Goal: Register for event/course

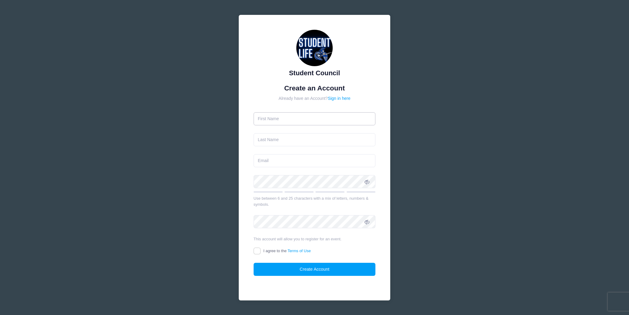
click at [272, 118] on input "text" at bounding box center [315, 118] width 122 height 13
type input "[PERSON_NAME]"
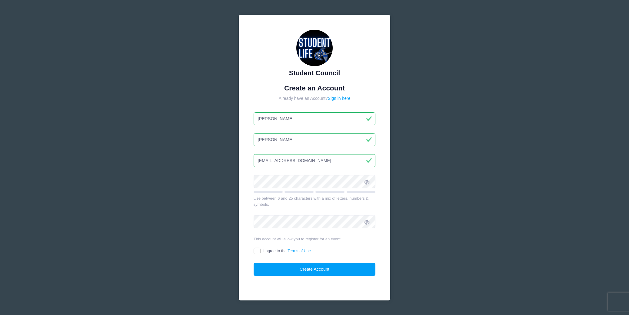
type input "[EMAIL_ADDRESS][DOMAIN_NAME]"
click at [257, 249] on input "I agree to the Terms of Use" at bounding box center [257, 250] width 7 height 7
checkbox input "true"
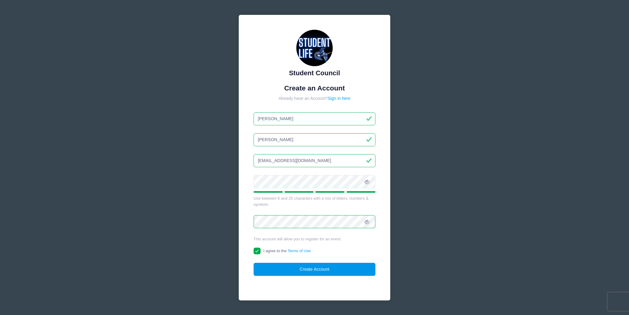
drag, startPoint x: 298, startPoint y: 270, endPoint x: 295, endPoint y: 268, distance: 3.7
click at [298, 270] on button "Create Account" at bounding box center [315, 268] width 122 height 13
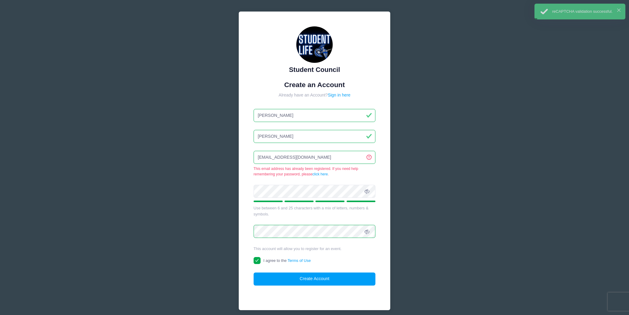
scroll to position [4, 0]
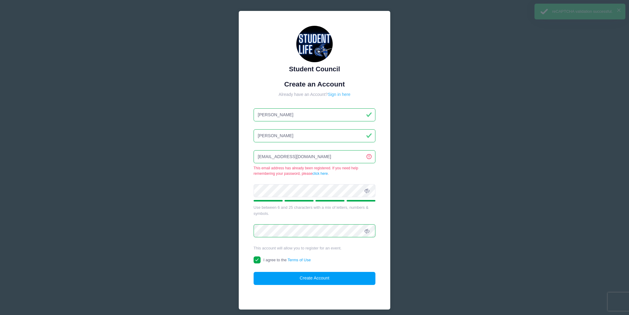
click at [335, 94] on link "Sign in here" at bounding box center [339, 94] width 23 height 5
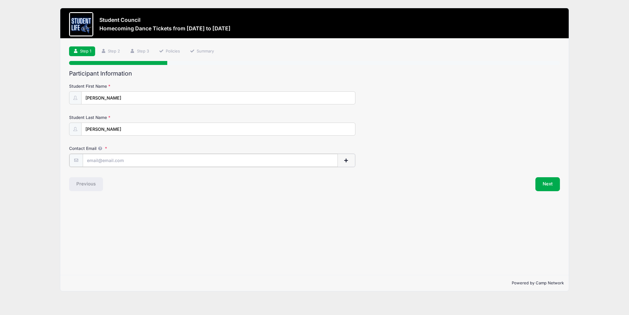
click at [115, 161] on input "Contact Email" at bounding box center [211, 160] width 256 height 13
type input "[EMAIL_ADDRESS][DOMAIN_NAME]"
click at [542, 181] on button "Next" at bounding box center [548, 183] width 25 height 14
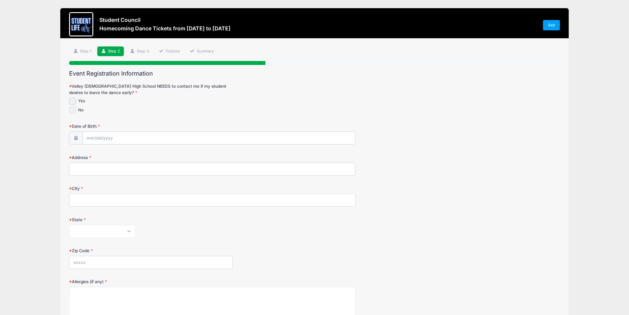
click at [73, 110] on input "No" at bounding box center [72, 109] width 7 height 7
checkbox input "true"
click at [99, 136] on input "Date of Birth" at bounding box center [219, 138] width 272 height 13
click at [129, 222] on span "29" at bounding box center [124, 220] width 11 height 11
type input "[DATE]"
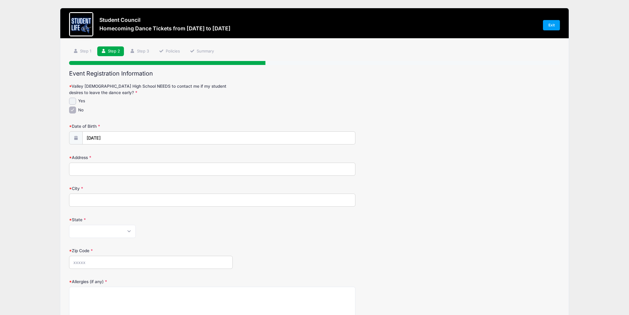
click at [105, 168] on input "Address" at bounding box center [212, 168] width 286 height 13
click at [75, 138] on icon at bounding box center [75, 138] width 5 height 4
click at [86, 139] on input "[DATE]" at bounding box center [219, 138] width 272 height 13
click at [145, 151] on span at bounding box center [147, 151] width 4 height 5
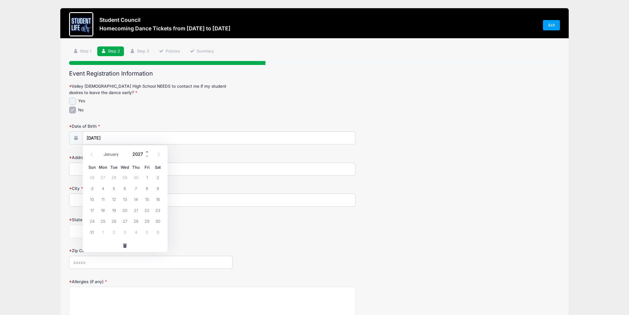
click at [145, 151] on span at bounding box center [147, 151] width 4 height 5
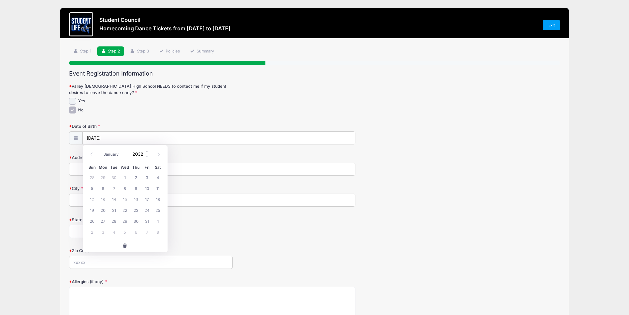
click at [145, 151] on span at bounding box center [147, 151] width 4 height 5
click at [147, 156] on span at bounding box center [147, 156] width 4 height 5
click at [147, 155] on span at bounding box center [147, 156] width 4 height 5
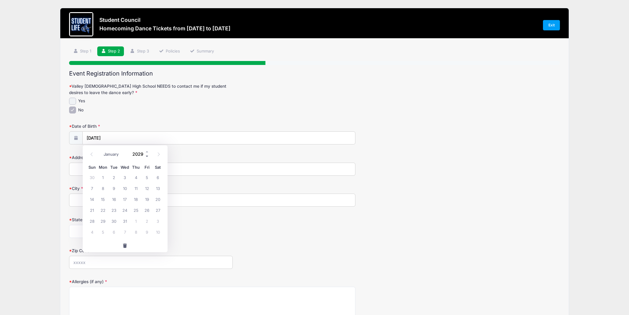
click at [147, 155] on span at bounding box center [147, 156] width 4 height 5
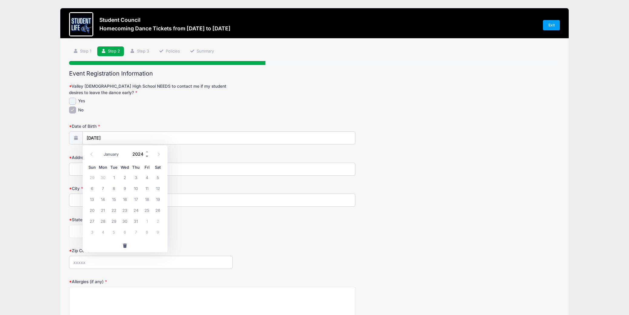
click at [147, 155] on span at bounding box center [147, 156] width 4 height 5
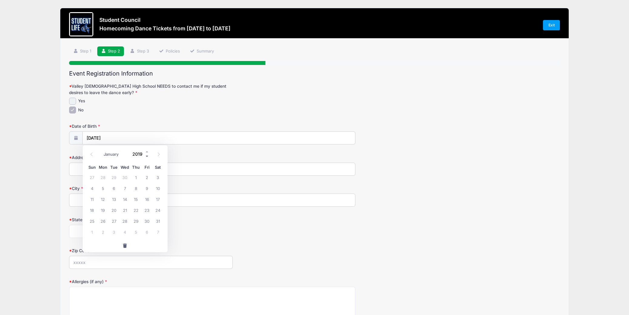
click at [147, 155] on span at bounding box center [147, 156] width 4 height 5
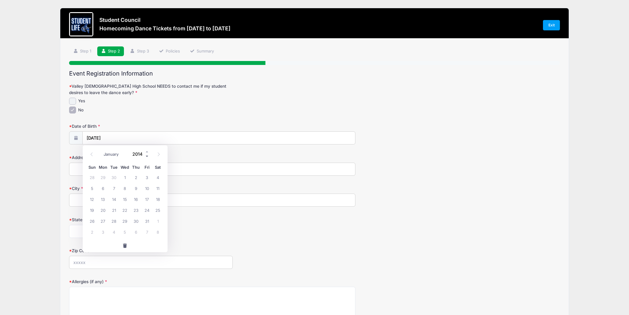
click at [147, 155] on span at bounding box center [147, 156] width 4 height 5
type input "2010"
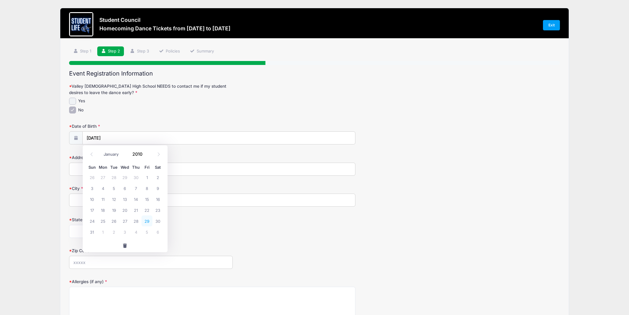
click at [149, 220] on span "29" at bounding box center [147, 220] width 11 height 11
type input "[DATE]"
click at [94, 170] on input "Address" at bounding box center [212, 168] width 286 height 13
type input "16817 S. 1st Dr"
type input "Phoenix"
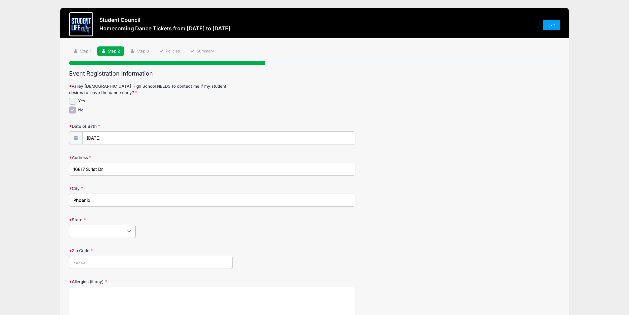
select select "AZ"
type input "85045"
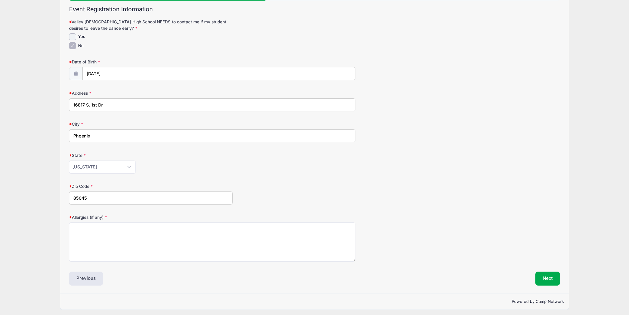
scroll to position [67, 0]
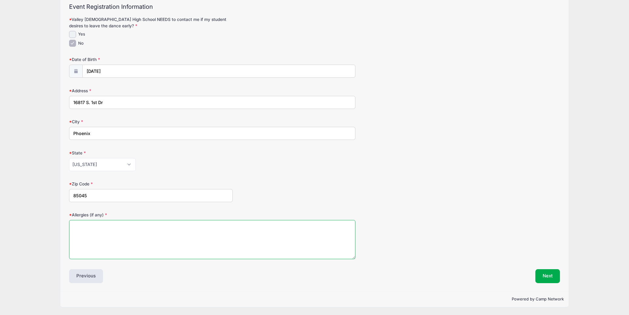
click at [108, 226] on textarea "Allergies (if any)" at bounding box center [212, 239] width 286 height 39
type textarea "N/A"
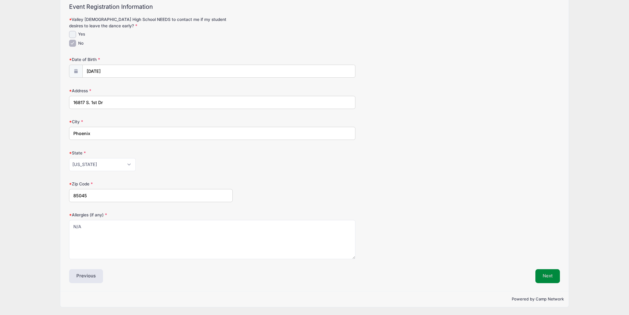
click at [550, 274] on button "Next" at bounding box center [548, 276] width 25 height 14
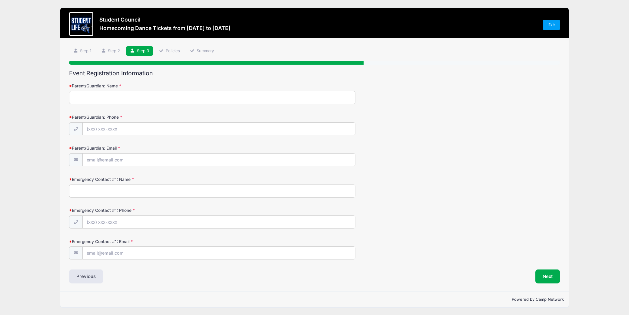
scroll to position [0, 0]
click at [101, 100] on input "Parent/Guardian: Name" at bounding box center [212, 97] width 286 height 13
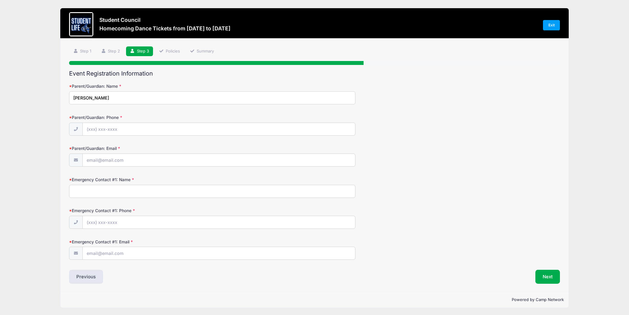
type input "[PERSON_NAME]"
click at [116, 126] on input "Parent/Guardian: Phone" at bounding box center [219, 129] width 272 height 13
type input "(4"
type input "[PHONE_NUMBER]"
click at [119, 162] on input "Parent/Guardian: Email" at bounding box center [219, 160] width 272 height 13
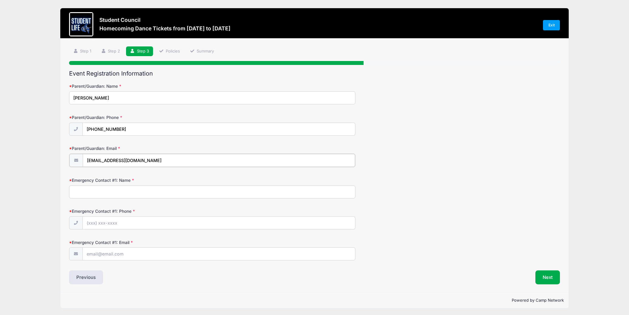
type input "[EMAIL_ADDRESS][DOMAIN_NAME]"
drag, startPoint x: 84, startPoint y: 98, endPoint x: 95, endPoint y: 96, distance: 10.7
click at [84, 98] on input "[PERSON_NAME]" at bounding box center [212, 97] width 286 height 13
type input "[PERSON_NAME] & [PERSON_NAME]"
click at [97, 191] on input "Emergency Contact #1: Name" at bounding box center [212, 191] width 286 height 13
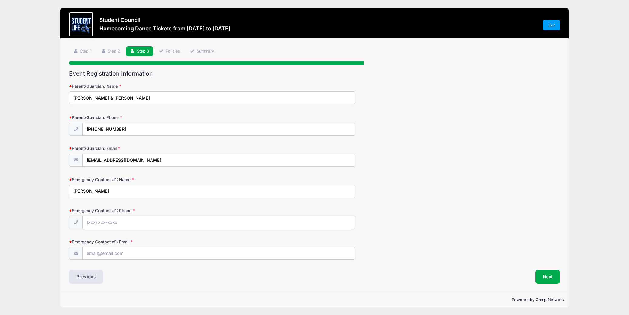
type input "[PERSON_NAME]"
click at [106, 220] on input "Emergency Contact #1: Phone" at bounding box center [219, 222] width 272 height 13
type input "[PHONE_NUMBER]"
click at [108, 257] on input "Emergency Contact #1: Email" at bounding box center [219, 253] width 272 height 13
type input "[EMAIL_ADDRESS][PERSON_NAME][DOMAIN_NAME]"
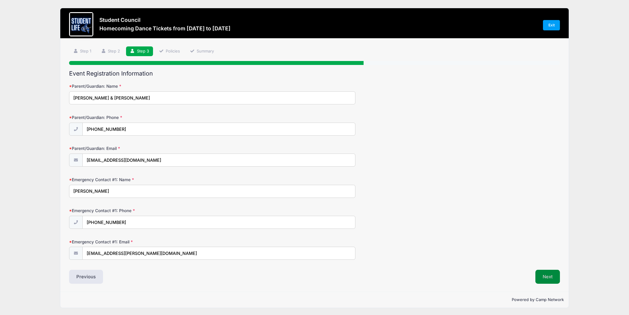
click at [543, 275] on button "Next" at bounding box center [548, 276] width 25 height 14
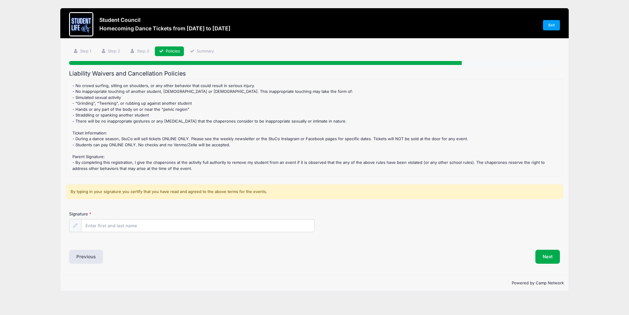
scroll to position [52, 0]
click at [117, 224] on input "Signature" at bounding box center [198, 225] width 233 height 13
type input "[PERSON_NAME]"
click at [331, 241] on div "Signature [PERSON_NAME]" at bounding box center [314, 226] width 497 height 31
click at [544, 256] on button "Next" at bounding box center [548, 256] width 25 height 14
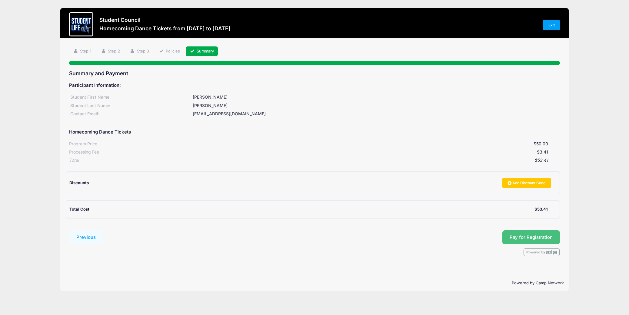
click at [522, 234] on button "Pay for Registration" at bounding box center [532, 237] width 58 height 14
